Goal: Task Accomplishment & Management: Manage account settings

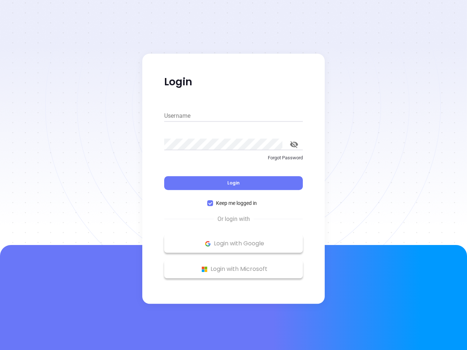
click at [234, 175] on div "Login" at bounding box center [233, 179] width 139 height 23
click at [234, 116] on input "Username" at bounding box center [233, 116] width 139 height 12
click at [294, 145] on icon "toggle password visibility" at bounding box center [294, 144] width 8 height 7
click at [234, 183] on span "Login" at bounding box center [233, 183] width 12 height 6
click at [234, 203] on span "Keep me logged in" at bounding box center [236, 203] width 47 height 8
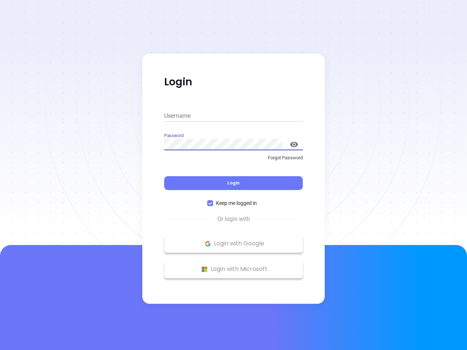
click at [213, 203] on input "Keep me logged in" at bounding box center [210, 203] width 6 height 6
checkbox input "false"
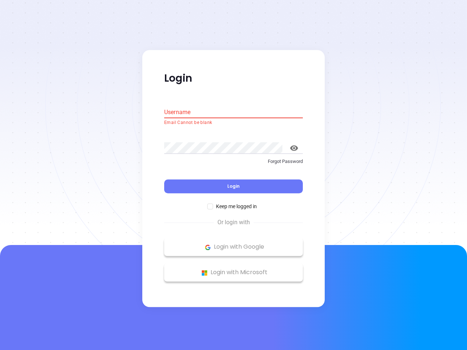
click at [234, 244] on p "Login with Google" at bounding box center [233, 247] width 131 height 11
click at [234, 269] on p "Login with Microsoft" at bounding box center [233, 273] width 131 height 11
